Goal: Task Accomplishment & Management: Manage account settings

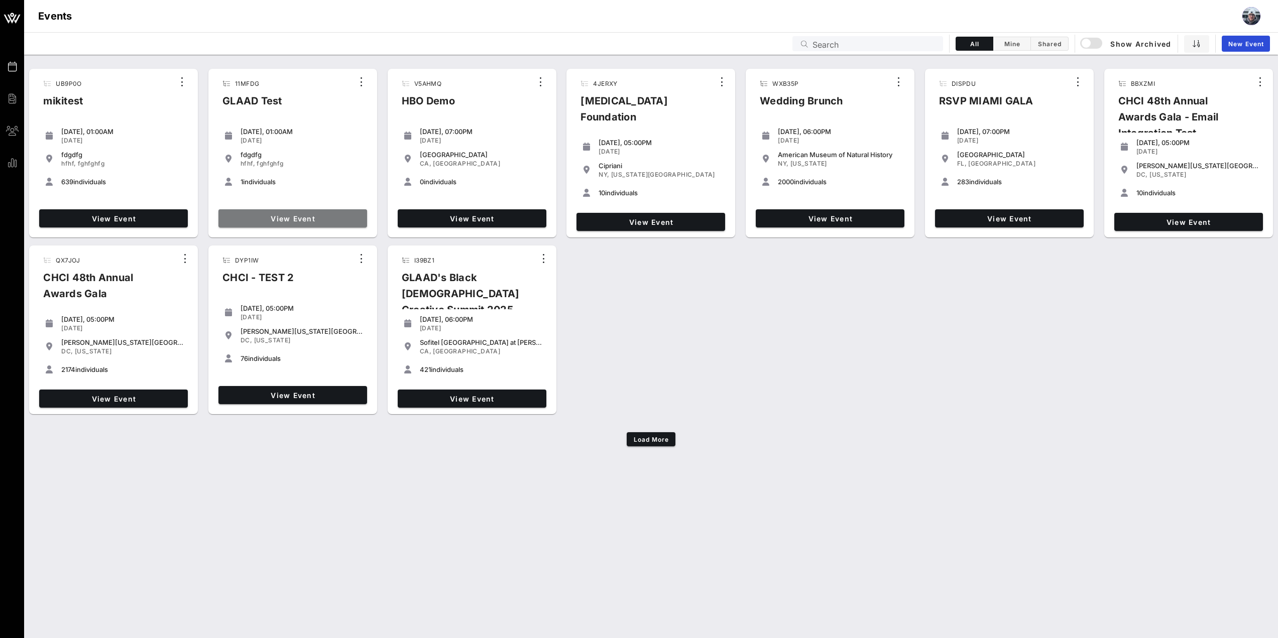
click at [269, 219] on span "View Event" at bounding box center [292, 218] width 141 height 9
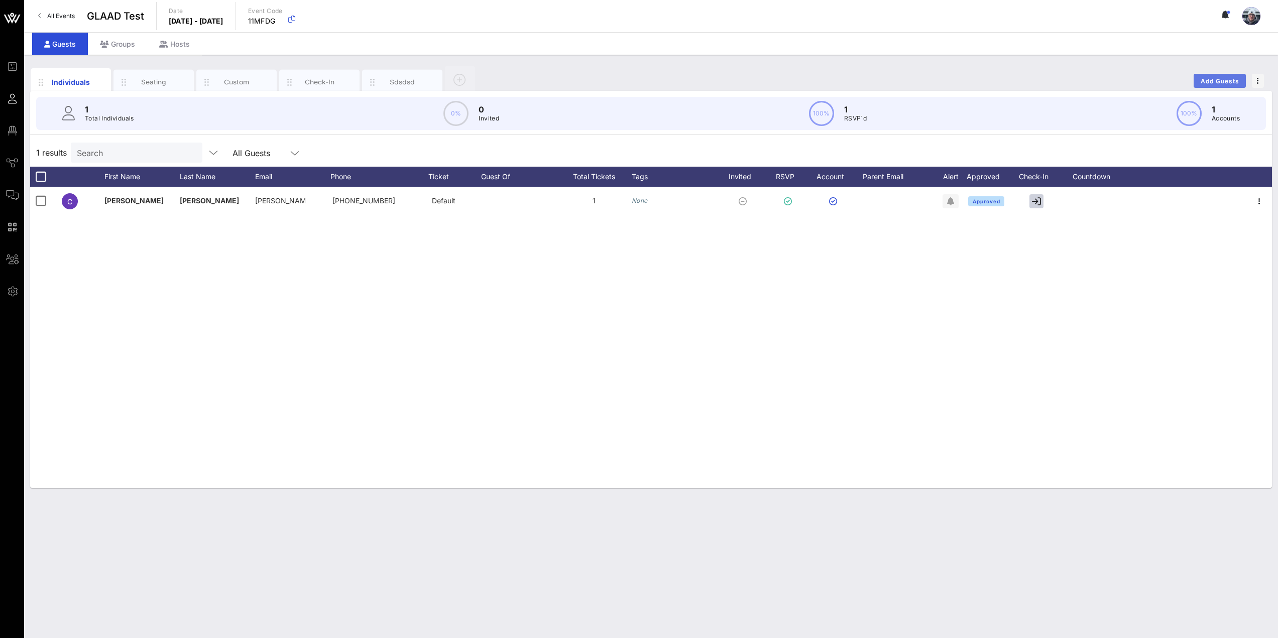
click at [1220, 74] on button "Add Guests" at bounding box center [1219, 81] width 52 height 14
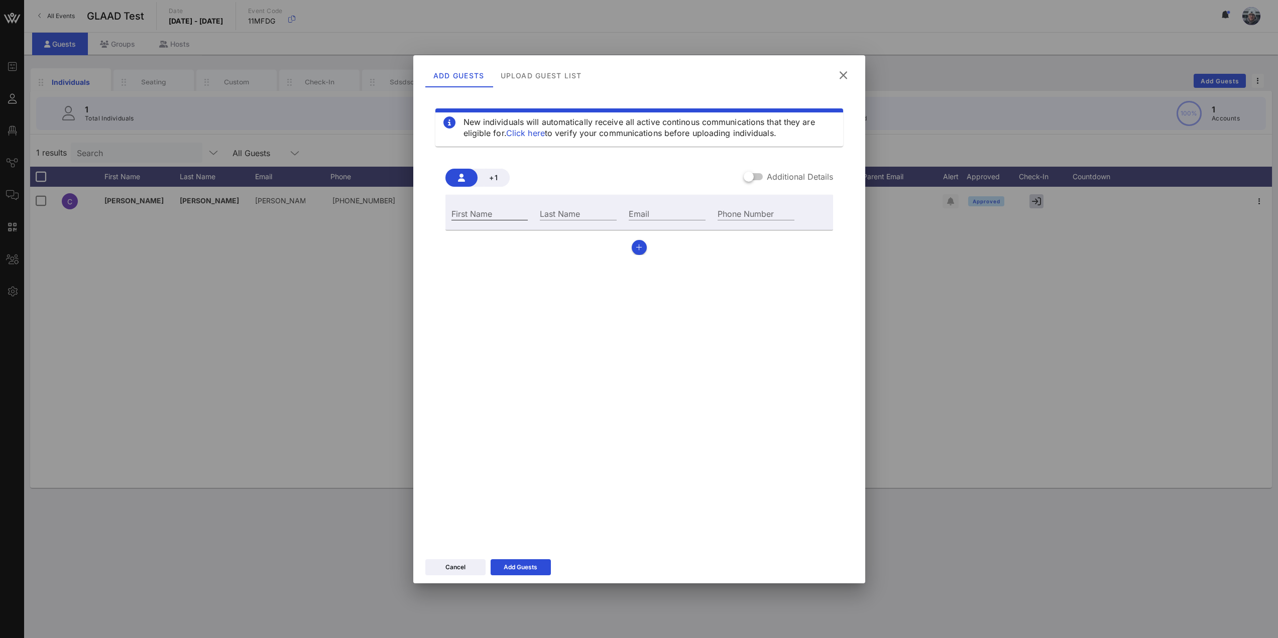
click at [471, 216] on input "First Name" at bounding box center [489, 213] width 77 height 13
type input "s"
click at [574, 210] on div "Last Name s" at bounding box center [578, 213] width 77 height 13
type input "s"
click at [674, 210] on input "Email" at bounding box center [667, 213] width 77 height 13
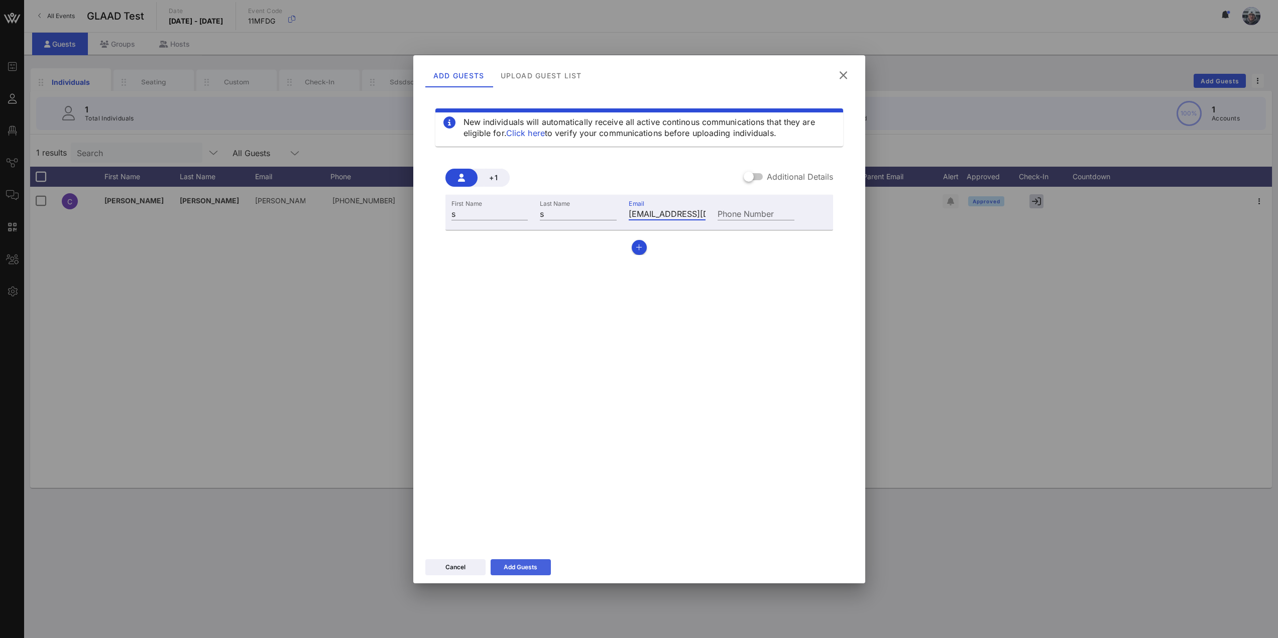
type input "[EMAIL_ADDRESS][DOMAIN_NAME]"
click at [524, 578] on div "Cancel Add Guests" at bounding box center [639, 568] width 452 height 29
click at [527, 567] on div "Add Guests" at bounding box center [521, 567] width 34 height 10
